Goal: Information Seeking & Learning: Learn about a topic

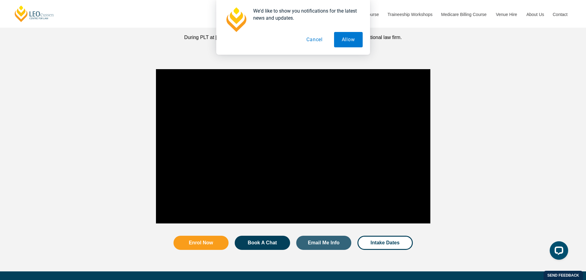
drag, startPoint x: 347, startPoint y: 39, endPoint x: 307, endPoint y: 49, distance: 41.4
click at [307, 49] on div "We'd like to show you notifications for the latest news and updates. Allow Canc…" at bounding box center [293, 27] width 154 height 55
click at [308, 40] on button "Cancel" at bounding box center [315, 39] width 32 height 15
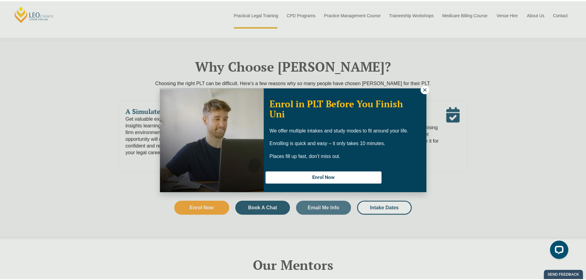
scroll to position [1353, 0]
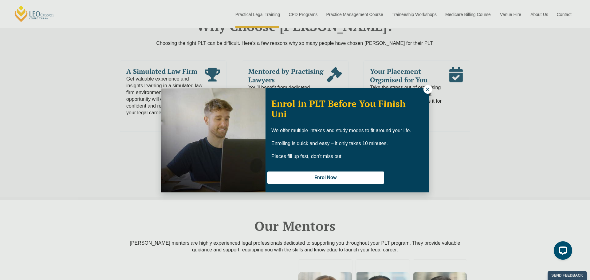
click at [428, 91] on icon at bounding box center [428, 90] width 6 height 6
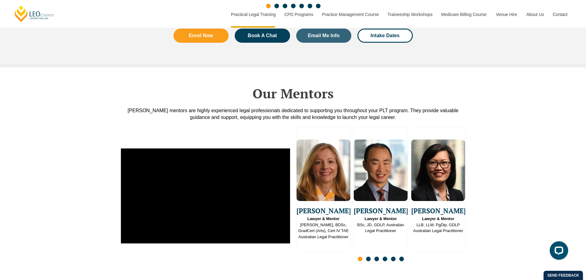
scroll to position [1507, 0]
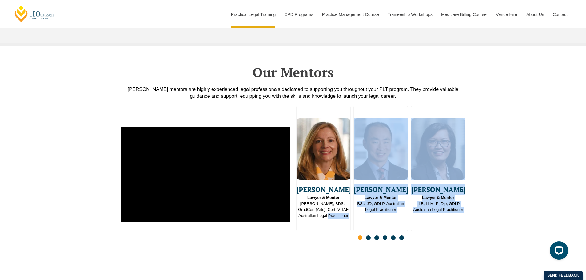
drag, startPoint x: 368, startPoint y: 226, endPoint x: 329, endPoint y: 222, distance: 39.2
click at [330, 222] on div "[PERSON_NAME] Lawyer & Mentor [PERSON_NAME], BDSc, GradCert (Arts), Cert IV TAE…" at bounding box center [380, 175] width 169 height 138
click at [321, 235] on div "Slides" at bounding box center [380, 238] width 169 height 7
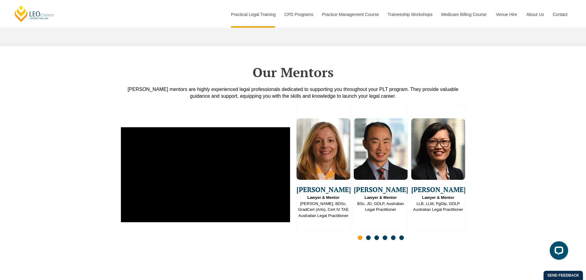
drag, startPoint x: 369, startPoint y: 226, endPoint x: 350, endPoint y: 224, distance: 19.8
click at [350, 235] on div "Slides" at bounding box center [380, 238] width 169 height 7
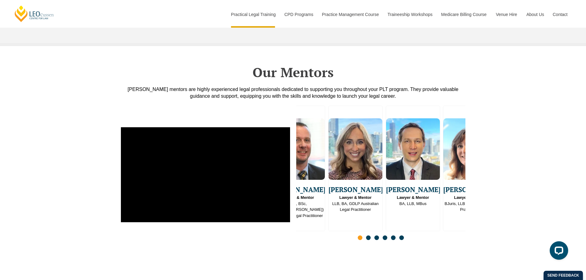
drag, startPoint x: 182, startPoint y: 264, endPoint x: 167, endPoint y: 260, distance: 15.9
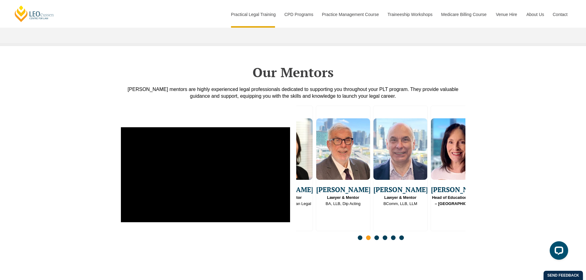
drag, startPoint x: 181, startPoint y: 242, endPoint x: 162, endPoint y: 246, distance: 18.7
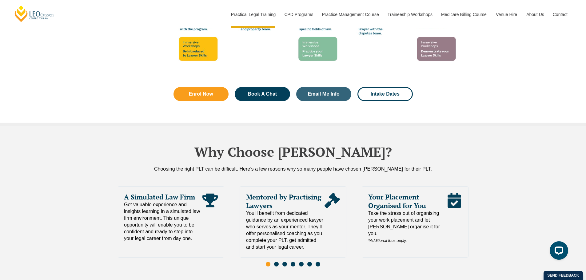
scroll to position [1230, 0]
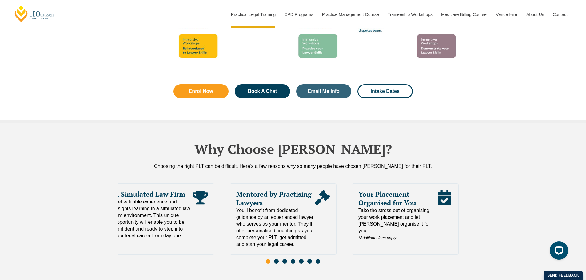
click at [315, 198] on div "Read More" at bounding box center [322, 219] width 15 height 58
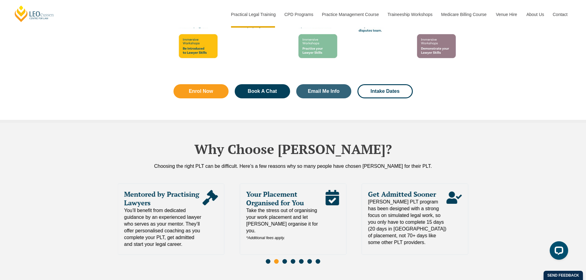
click at [368, 199] on span "[PERSON_NAME] PLT program has been designed with a strong focus on simulated le…" at bounding box center [407, 222] width 78 height 47
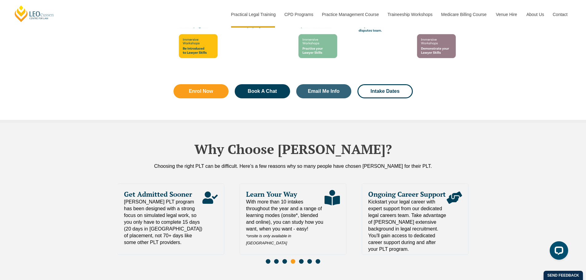
click at [368, 190] on cite "Ongoing Career Support Kickstart your legal career with expert support from our…" at bounding box center [407, 221] width 78 height 63
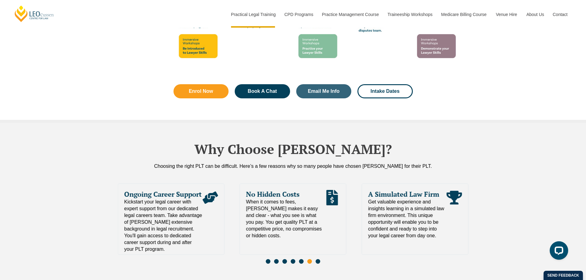
click at [149, 176] on div "Learn Your Way With more than 10 intakes throughout the year and a range of lea…" at bounding box center [293, 225] width 351 height 99
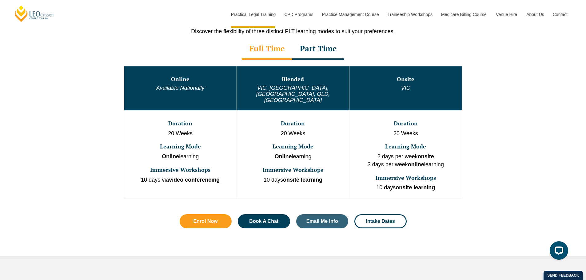
scroll to position [308, 0]
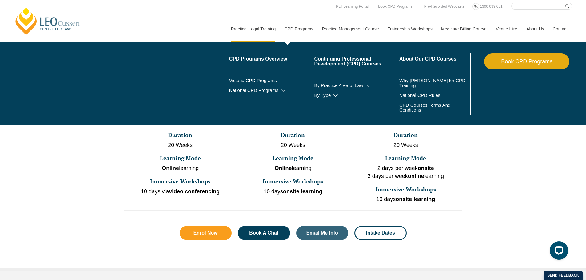
drag, startPoint x: 307, startPoint y: 10, endPoint x: 304, endPoint y: 26, distance: 16.3
click at [306, 13] on nav "Practical Legal Training Our Practical Legal Training Program Program Dates & F…" at bounding box center [399, 26] width 346 height 33
click at [304, 34] on link "CPD Programs" at bounding box center [299, 29] width 38 height 26
